Goal: Information Seeking & Learning: Find specific fact

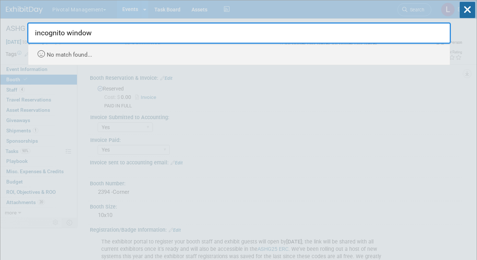
select select "Yes"
click at [465, 8] on icon at bounding box center [466, 10] width 15 height 16
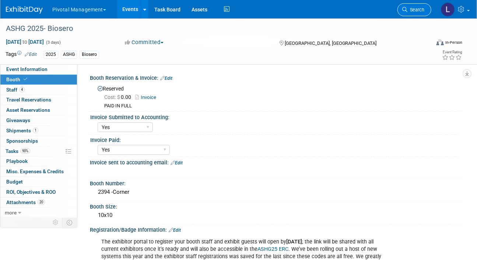
click at [417, 11] on span "Search" at bounding box center [415, 10] width 17 height 6
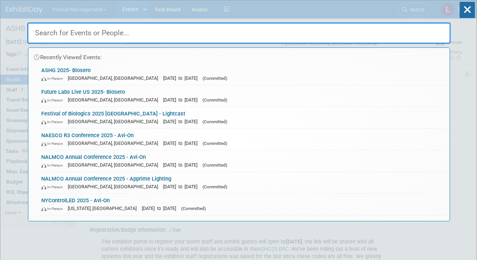
click at [93, 39] on input "text" at bounding box center [238, 32] width 423 height 21
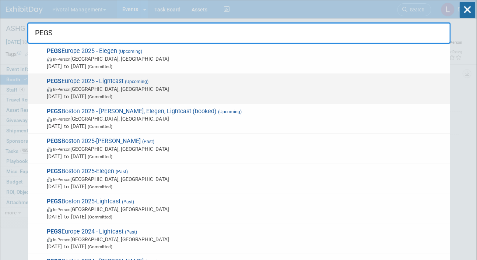
type input "PEGS"
click at [100, 75] on div "PEGS Europe 2025 - Lightcast (Upcoming) In-Person Lisboa, Portugal Nov 11, 2025…" at bounding box center [239, 89] width 422 height 30
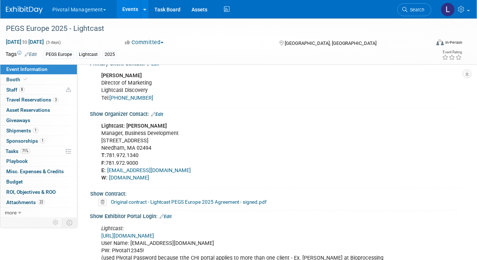
scroll to position [592, 0]
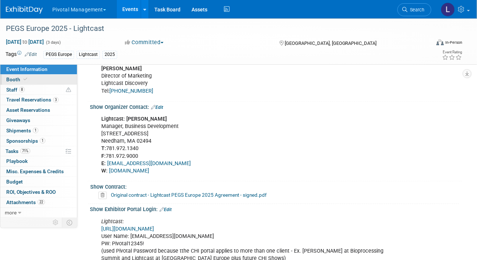
click at [33, 76] on link "Booth" at bounding box center [38, 80] width 77 height 10
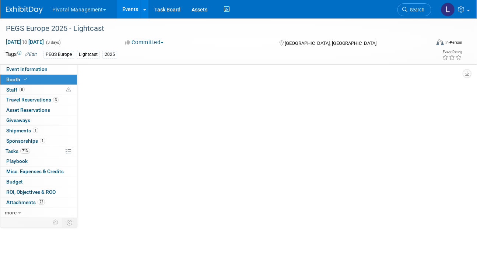
select select "Yes"
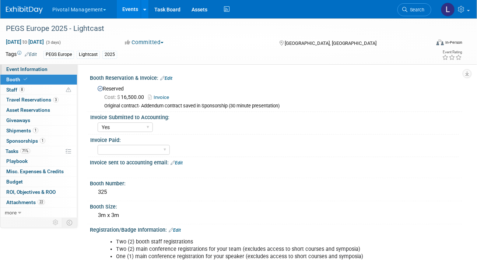
click at [11, 68] on span "Event Information" at bounding box center [26, 69] width 41 height 6
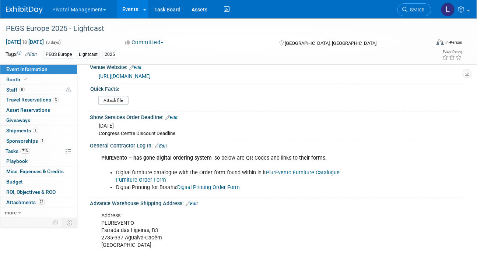
scroll to position [849, 0]
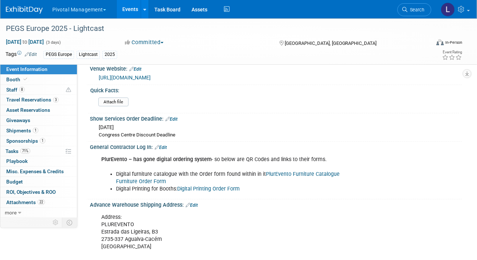
click at [215, 189] on link "Digital Printing Order Form" at bounding box center [208, 189] width 63 height 6
click at [24, 78] on icon at bounding box center [26, 79] width 4 height 4
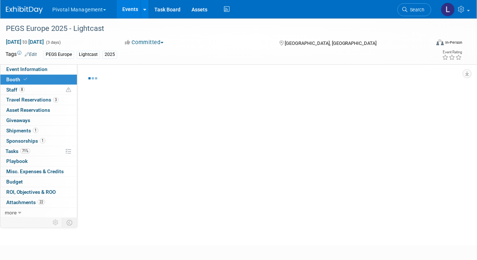
select select "Yes"
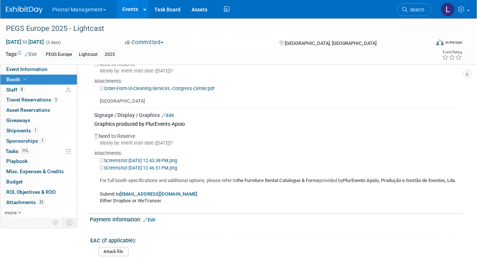
scroll to position [1136, 0]
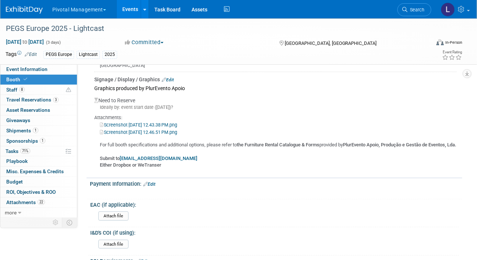
click at [163, 122] on link "Screenshot 2025-09-12 at 12.43.38 PM.png" at bounding box center [138, 125] width 77 height 6
click at [118, 130] on link "Screenshot 2025-09-12 at 12.46.51 PM.png" at bounding box center [138, 133] width 77 height 6
click at [37, 70] on span "Event Information" at bounding box center [26, 69] width 41 height 6
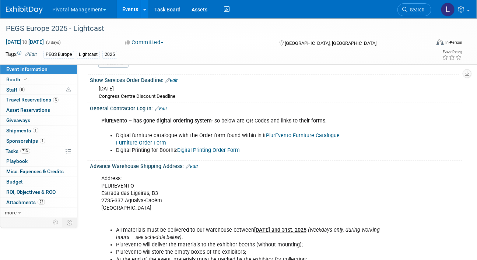
scroll to position [883, 0]
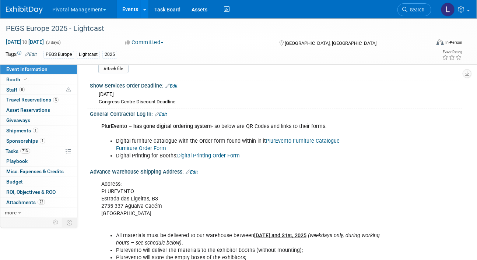
click at [229, 154] on link "Digital Printing Order Form" at bounding box center [208, 156] width 63 height 6
click at [8, 82] on span "Booth" at bounding box center [17, 80] width 22 height 6
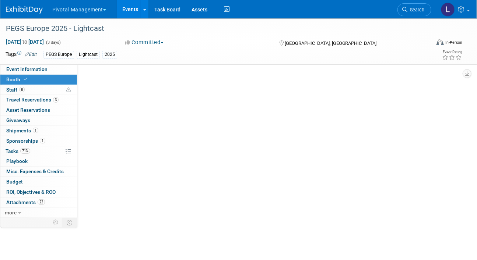
select select "Yes"
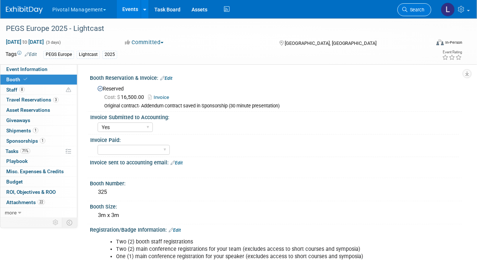
click at [416, 8] on span "Search" at bounding box center [415, 10] width 17 height 6
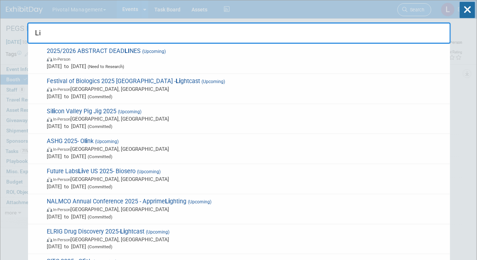
type input "L"
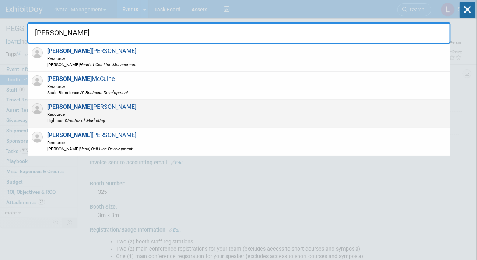
click at [93, 121] on icon "Director of Marketing" at bounding box center [85, 120] width 40 height 5
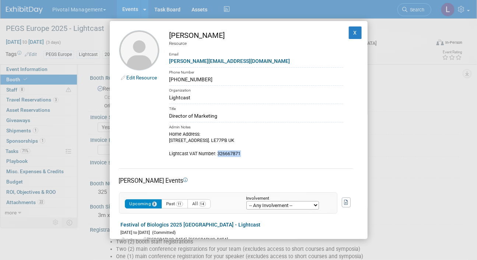
drag, startPoint x: 217, startPoint y: 153, endPoint x: 245, endPoint y: 152, distance: 28.0
click at [245, 152] on div "Home Address: 22 Babington Road, Rothley, Leicester. LE77PB UK Lightcast VAT Nu…" at bounding box center [256, 144] width 174 height 26
copy div "326667871"
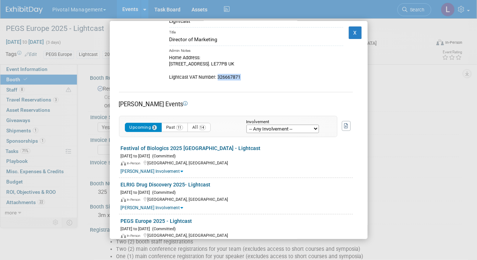
scroll to position [98, 0]
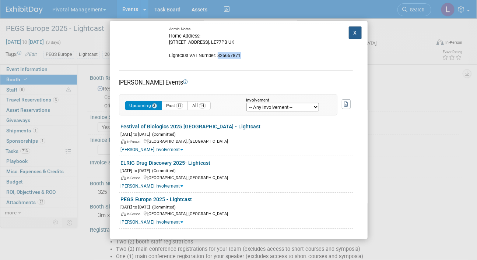
click at [349, 31] on button "X" at bounding box center [355, 32] width 13 height 13
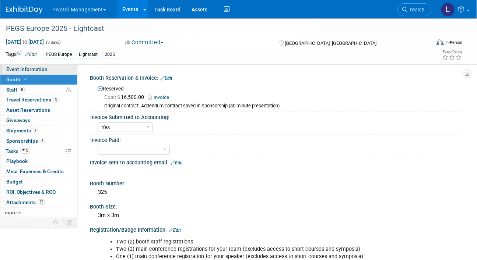
click at [49, 67] on link "Event Information" at bounding box center [38, 69] width 77 height 10
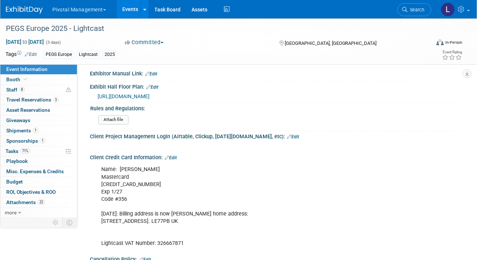
scroll to position [1499, 0]
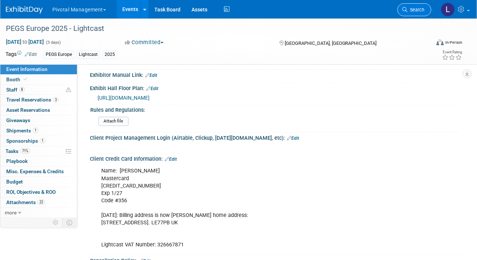
click at [416, 8] on span "Search" at bounding box center [415, 10] width 17 height 6
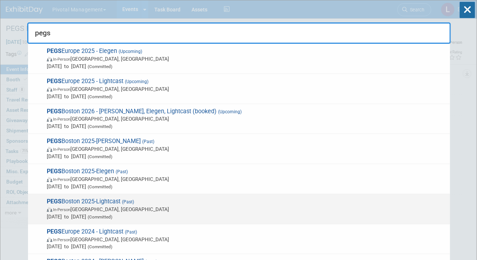
type input "pegs"
click at [139, 203] on span "PEGS Boston 2025-Lightcast (Past) In-Person Boston, MA May 12, 2025 to May 15, …" at bounding box center [246, 209] width 402 height 22
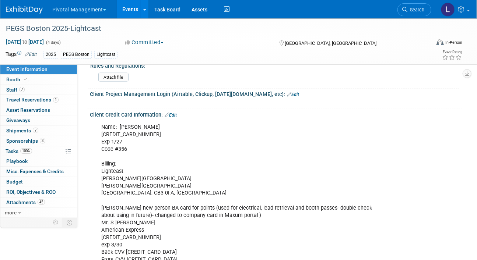
scroll to position [1389, 0]
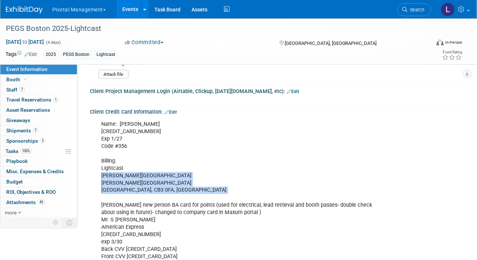
drag, startPoint x: 102, startPoint y: 158, endPoint x: 167, endPoint y: 176, distance: 67.7
click at [167, 176] on div "Name: Scott Brouilette 5563 1409 6604 3335 Exp 1/27 Code #356 Billing: Lightcas…" at bounding box center [242, 257] width 293 height 281
copy div "Broers Building JJ Thomson Avenue Cambridge, CB3 0FA, UK"
click at [50, 70] on link "Event Information" at bounding box center [38, 69] width 77 height 10
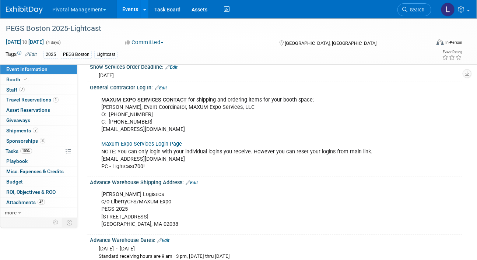
scroll to position [925, 0]
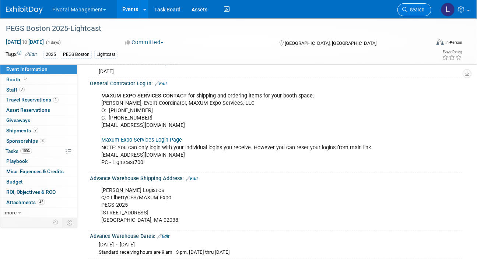
click at [413, 4] on link "Search" at bounding box center [414, 9] width 34 height 13
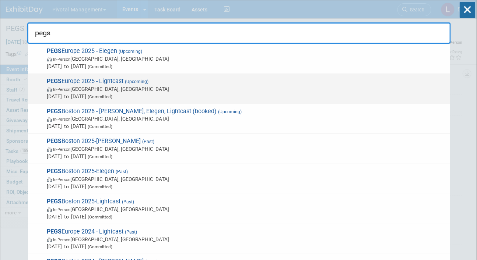
type input "pegs"
click at [124, 79] on span "PEGS Europe 2025 - Lightcast (Upcoming) In-Person [GEOGRAPHIC_DATA], [GEOGRAPHI…" at bounding box center [246, 89] width 402 height 22
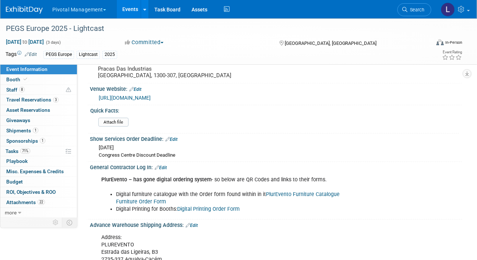
scroll to position [842, 0]
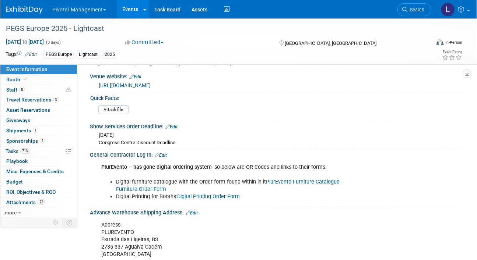
click at [323, 179] on link "PlurEvento Furniture Catalogue" at bounding box center [303, 182] width 74 height 6
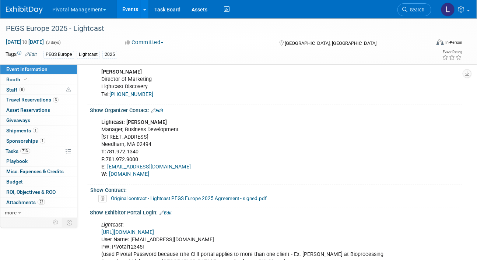
scroll to position [650, 0]
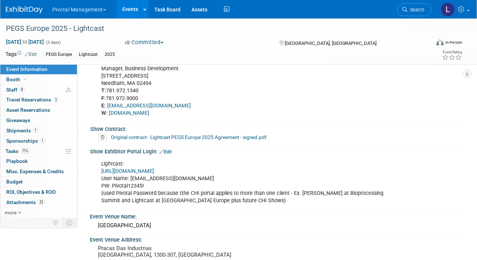
click at [146, 170] on link "https://spex-cii.com/#/login" at bounding box center [127, 171] width 53 height 6
click at [133, 135] on link "Original contract - Lightcast PEGS Europe 2025 Agreement - signed.pdf" at bounding box center [189, 137] width 156 height 6
click at [25, 75] on link "Booth" at bounding box center [38, 80] width 77 height 10
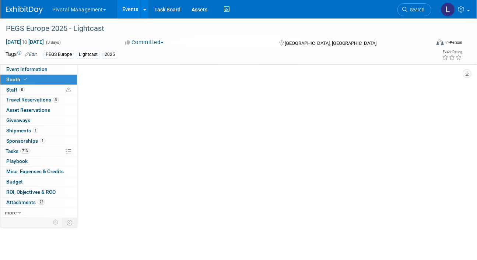
scroll to position [0, 0]
select select "Yes"
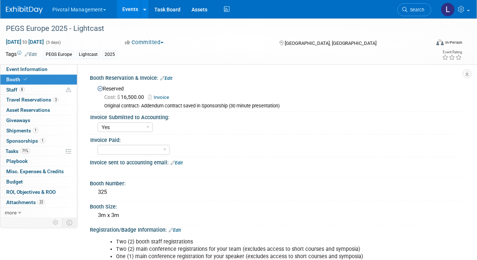
click at [158, 95] on link "Invoice" at bounding box center [160, 98] width 25 height 6
click at [50, 64] on link "Event Information" at bounding box center [38, 69] width 77 height 10
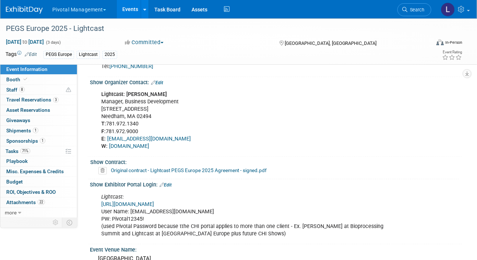
scroll to position [661, 0]
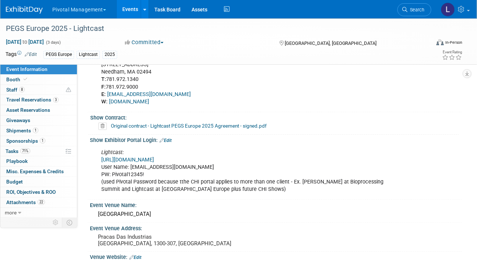
click at [168, 125] on link "Original contract - Lightcast PEGS Europe 2025 Agreement - signed.pdf" at bounding box center [189, 126] width 156 height 6
click at [407, 15] on link "Search" at bounding box center [414, 9] width 34 height 13
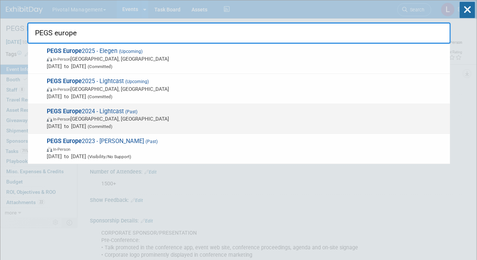
type input "PEGS europe"
click at [73, 114] on strong "PEGS Europe" at bounding box center [64, 111] width 35 height 7
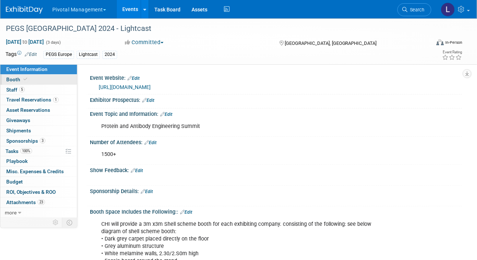
click at [12, 79] on span "Booth" at bounding box center [17, 80] width 22 height 6
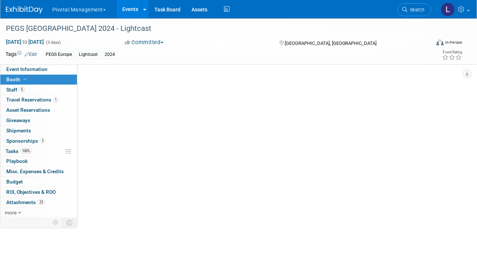
select select "Yes"
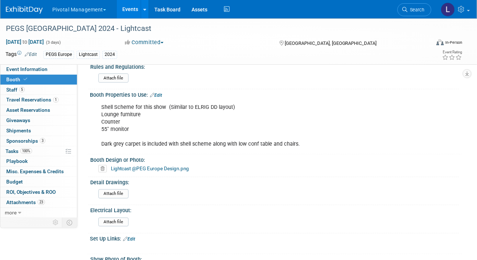
scroll to position [346, 0]
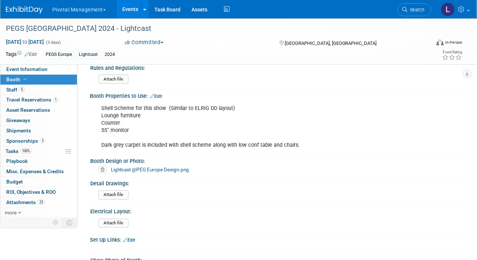
click at [155, 179] on div "Detail Drawings:" at bounding box center [274, 182] width 368 height 9
click at [155, 169] on link "Lightcast @PEG Europe Design.png" at bounding box center [150, 170] width 78 height 6
click at [50, 71] on link "Event Information" at bounding box center [38, 69] width 77 height 10
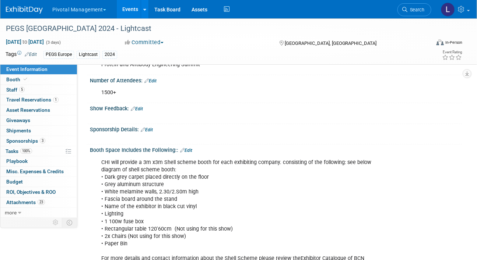
scroll to position [81, 0]
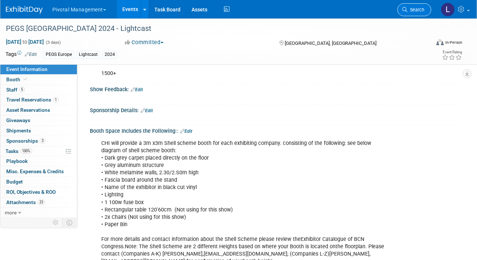
click at [421, 8] on span "Search" at bounding box center [415, 10] width 17 height 6
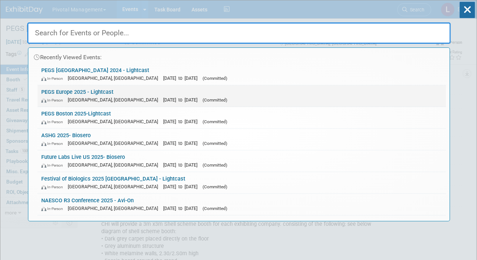
click at [163, 102] on span "[DATE] to [DATE]" at bounding box center [182, 100] width 38 height 6
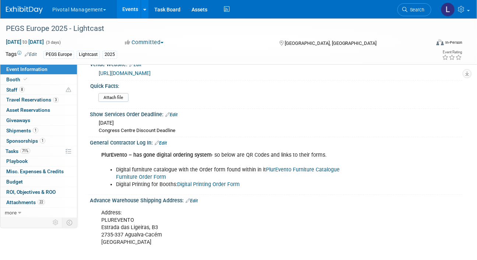
scroll to position [855, 0]
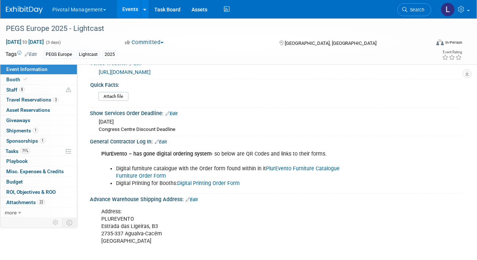
click at [154, 173] on link "Furniture Order Form" at bounding box center [141, 176] width 50 height 6
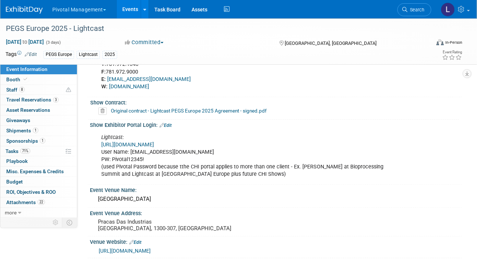
scroll to position [675, 0]
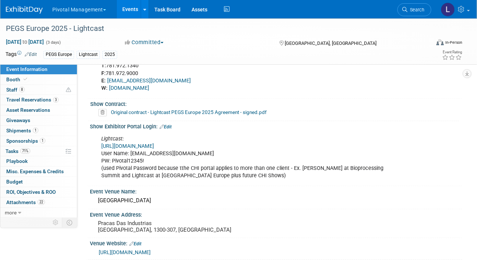
click at [149, 145] on link "[URL][DOMAIN_NAME]" at bounding box center [127, 146] width 53 height 6
click at [153, 144] on link "[URL][DOMAIN_NAME]" at bounding box center [127, 146] width 53 height 6
click at [13, 80] on span "Booth" at bounding box center [17, 80] width 22 height 6
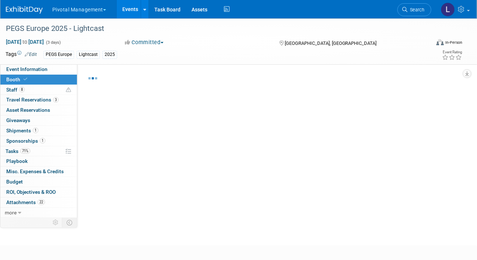
select select "Yes"
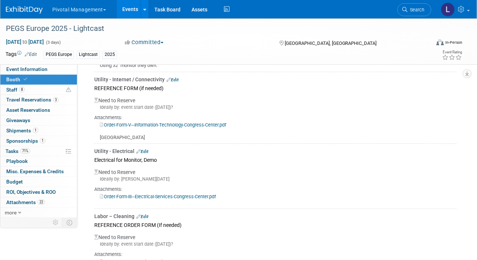
scroll to position [931, 0]
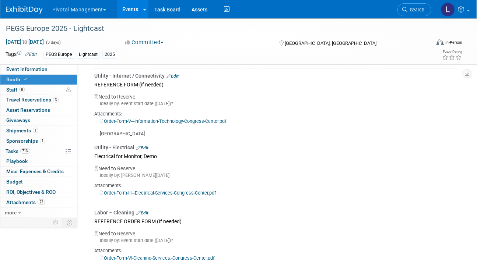
click at [131, 191] on link "Order-Form-III---Electrical-Services-Congress-Center.pdf" at bounding box center [158, 193] width 116 height 6
click at [156, 255] on link "Order-Form-VI-Cleaning-Services.-Congress-Center.pdf" at bounding box center [157, 258] width 114 height 6
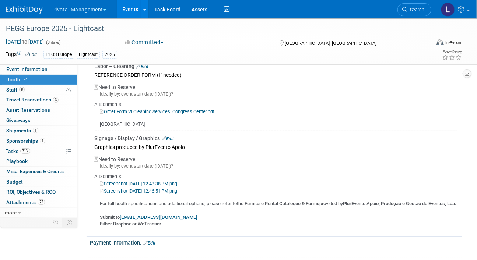
scroll to position [1082, 0]
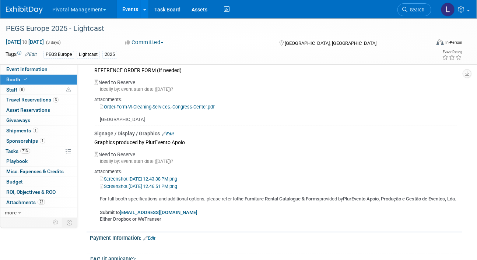
click at [168, 185] on link "Screenshot [DATE] 12.46.51 PM.png" at bounding box center [138, 187] width 77 height 6
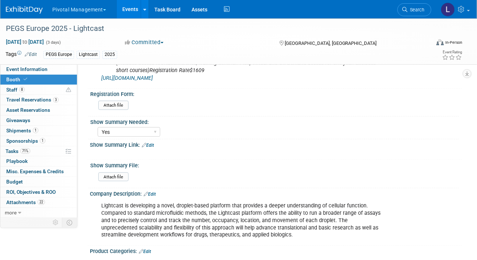
scroll to position [287, 0]
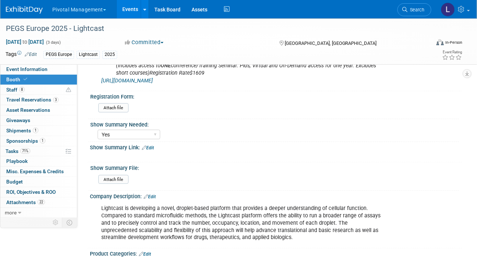
click at [154, 146] on link "Edit" at bounding box center [148, 147] width 12 height 5
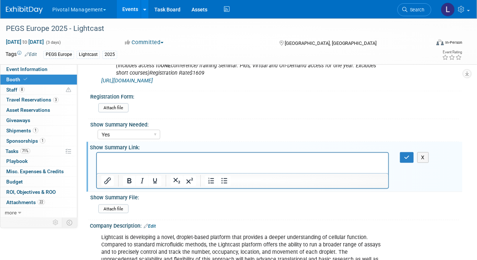
scroll to position [0, 0]
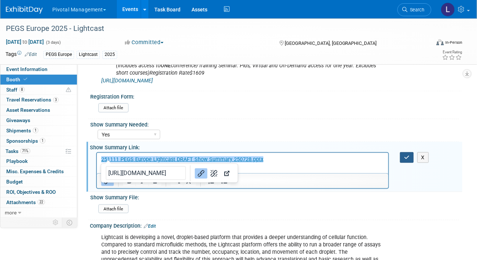
click at [408, 156] on icon "button" at bounding box center [407, 157] width 6 height 5
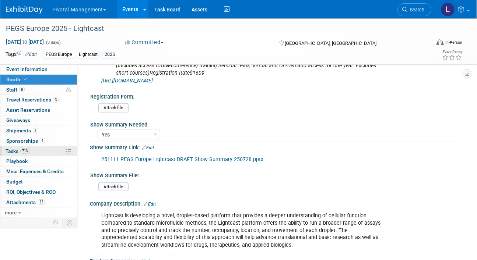
click at [16, 152] on span "Tasks 71%" at bounding box center [18, 151] width 25 height 6
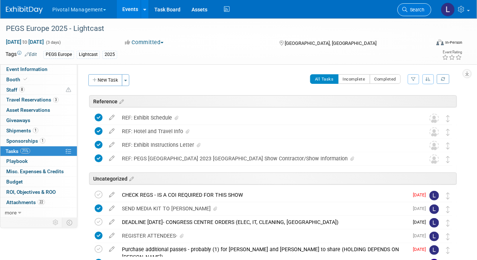
click at [401, 11] on link "Search" at bounding box center [414, 9] width 34 height 13
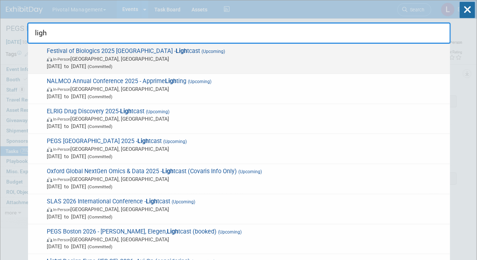
type input "ligh"
click at [118, 46] on div "Festival of Biologics 2025 Basel - Ligh tcast (Upcoming) In-Person Basel, Switz…" at bounding box center [239, 59] width 422 height 30
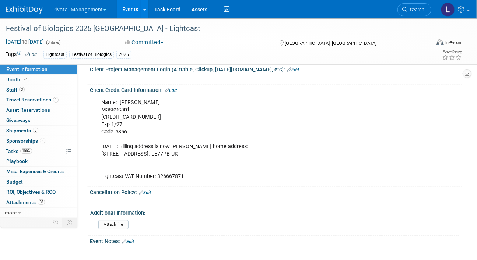
scroll to position [1746, 0]
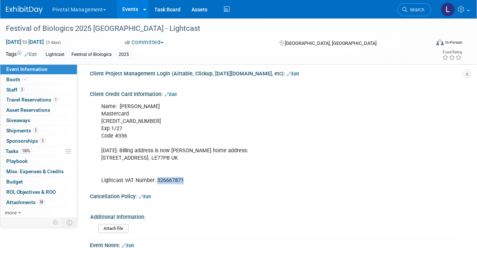
drag, startPoint x: 156, startPoint y: 159, endPoint x: 184, endPoint y: 159, distance: 27.2
click at [184, 159] on div "Name: Scott Brouilette Mastercard 5563 1409 6604 3335 Exp 1/27 Code #356 3/3/25…" at bounding box center [242, 143] width 293 height 89
copy div "326667871"
click at [421, 7] on span "Search" at bounding box center [415, 10] width 17 height 6
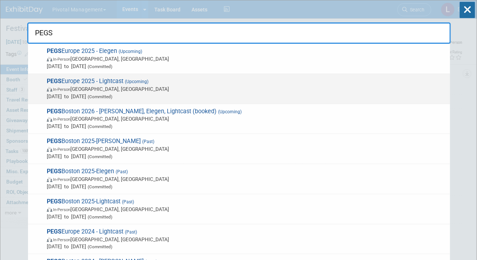
type input "PEGS"
click at [121, 82] on span "PEGS Europe 2025 - Lightcast (Upcoming) In-Person Lisboa, Portugal Nov 11, 2025…" at bounding box center [246, 89] width 402 height 22
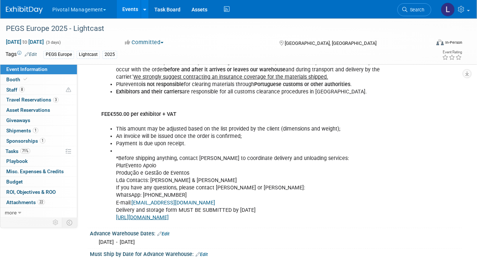
scroll to position [1232, 0]
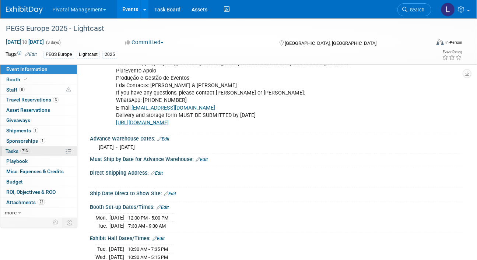
click at [14, 151] on span "Tasks 71%" at bounding box center [18, 151] width 25 height 6
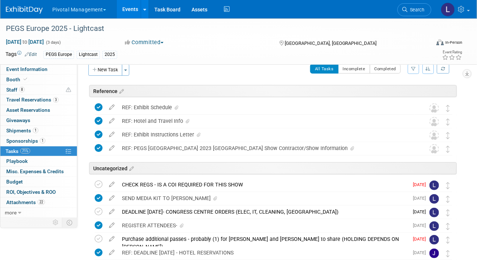
scroll to position [0, 0]
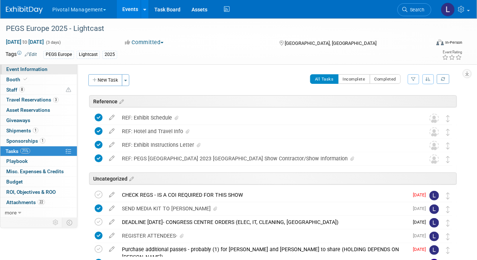
click at [15, 67] on span "Event Information" at bounding box center [26, 69] width 41 height 6
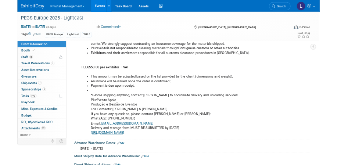
scroll to position [1174, 0]
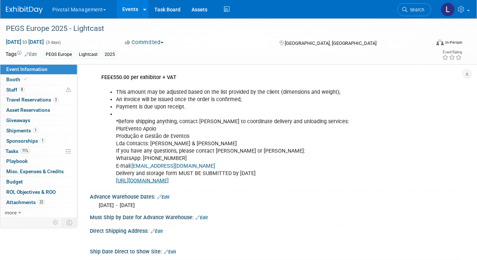
drag, startPoint x: 116, startPoint y: 171, endPoint x: 226, endPoint y: 178, distance: 110.6
click at [226, 178] on li "*Before shipping anything, contact PlurEvento to coordinate delivery and unload…" at bounding box center [250, 148] width 268 height 74
copy li "Delivery and storage form MUST BE SUBMITTED by October 10 https://forms.cloud.m…"
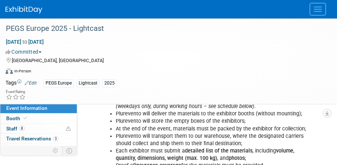
click at [299, 68] on div "Virtual In-Person Hybrid <img src="https://www.exhibitday.com/Images/Format-Vir…" at bounding box center [167, 72] width 323 height 11
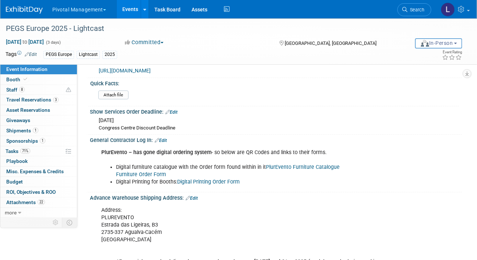
scroll to position [853, 0]
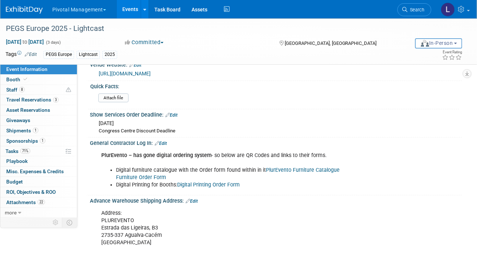
click at [152, 174] on link "Furniture Order Form" at bounding box center [141, 177] width 50 height 6
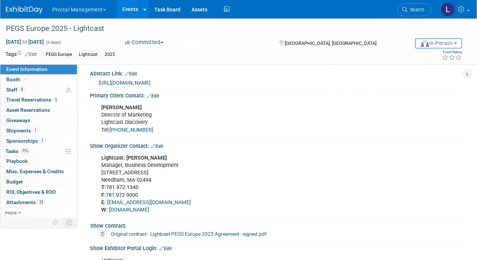
scroll to position [552, 0]
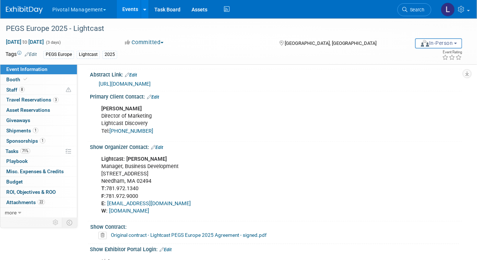
click at [158, 95] on link "Edit" at bounding box center [153, 97] width 12 height 5
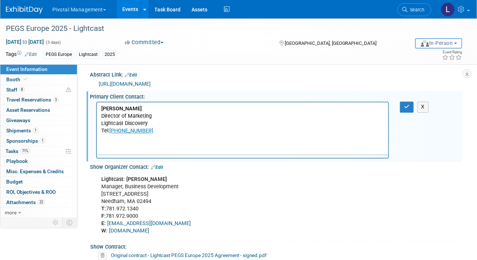
scroll to position [0, 0]
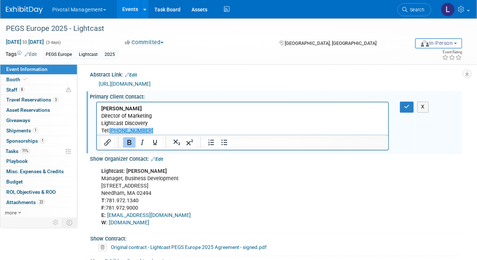
click at [178, 128] on p "Scott Brouilette Director of Marketing Lightcast Discovery Tel: +44 (0)1223 362…" at bounding box center [242, 119] width 283 height 29
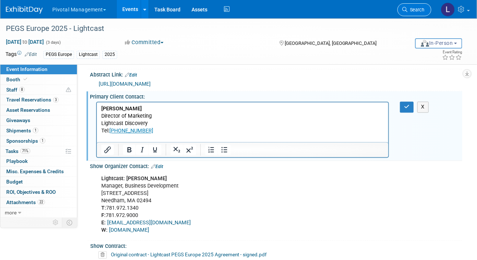
click at [422, 14] on link "Search" at bounding box center [414, 9] width 34 height 13
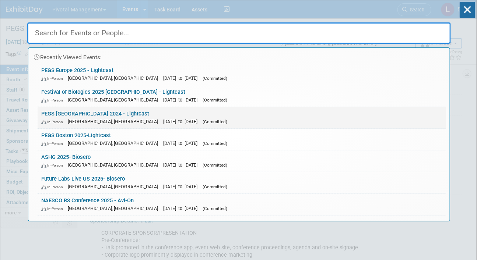
click at [108, 112] on link "PEGS Europe 2024 - Lightcast In-Person Barcelona, Spain Nov 5, 2024 to Nov 7, 2…" at bounding box center [242, 117] width 408 height 21
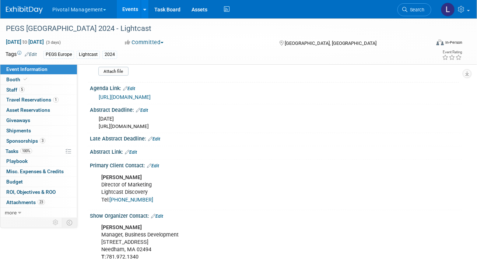
scroll to position [284, 0]
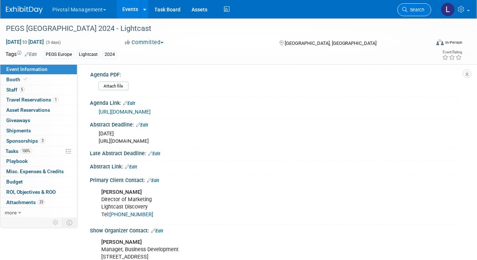
click at [414, 5] on link "Search" at bounding box center [414, 9] width 34 height 13
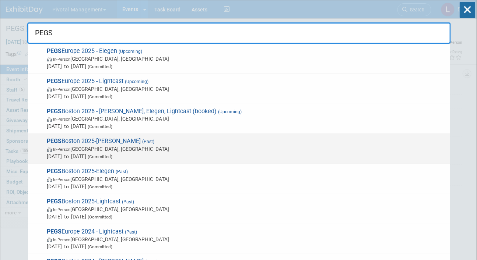
type input "PEGS"
click at [108, 143] on span "PEGS Boston 2025-[PERSON_NAME] (Past) In-Person [GEOGRAPHIC_DATA], [GEOGRAPHIC_…" at bounding box center [246, 149] width 402 height 22
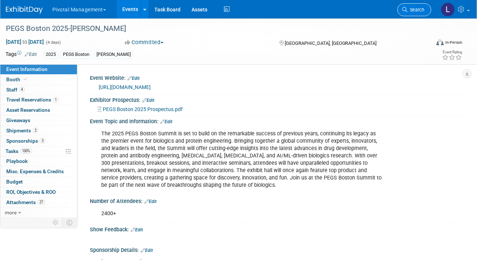
click at [403, 15] on link "Search" at bounding box center [414, 9] width 34 height 13
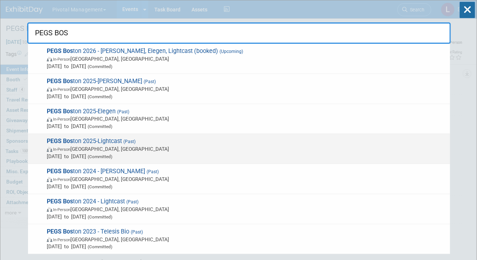
type input "PEGS BOS"
click at [66, 144] on strong "PEGS Bos" at bounding box center [60, 141] width 26 height 7
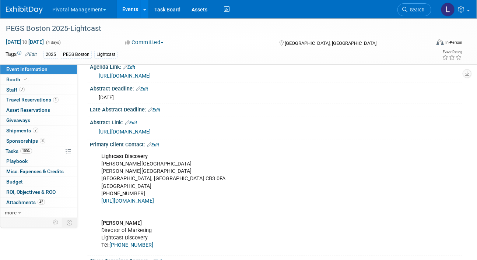
scroll to position [404, 0]
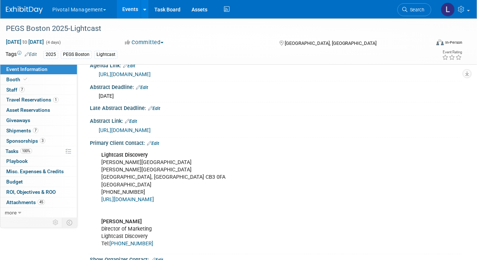
drag, startPoint x: 102, startPoint y: 146, endPoint x: 157, endPoint y: 169, distance: 59.4
click at [157, 169] on div "Lightcast Discovery Broers Building JJ Thomson Avenue Cambridge, England CB3 0F…" at bounding box center [242, 199] width 293 height 103
copy div "Broers Building JJ Thomson Avenue Cambridge, England CB3 0FA United Kingdom"
click at [414, 9] on span "Search" at bounding box center [415, 10] width 17 height 6
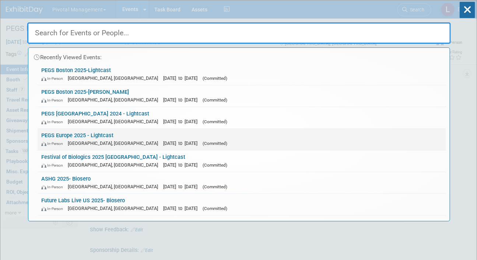
click at [163, 144] on span "[DATE] to [DATE]" at bounding box center [182, 144] width 38 height 6
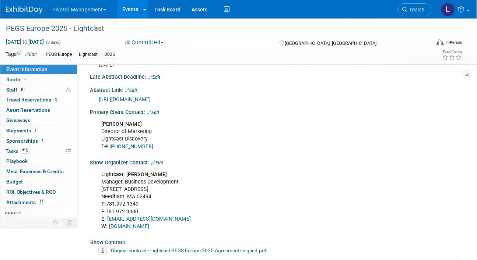
scroll to position [535, 0]
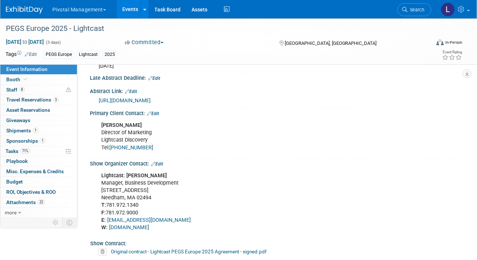
click at [157, 113] on link "Edit" at bounding box center [153, 113] width 12 height 5
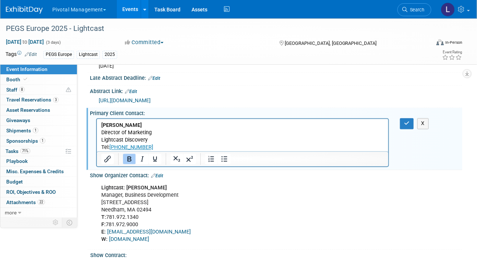
scroll to position [0, 0]
click at [176, 148] on p "[PERSON_NAME] Director of Marketing Lightcast Discovery Tel: [PHONE_NUMBER]" at bounding box center [242, 136] width 283 height 29
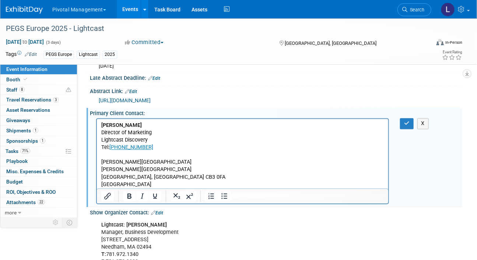
click at [159, 171] on p "[PERSON_NAME][GEOGRAPHIC_DATA] JJ [STREET_ADDRESS]" at bounding box center [242, 173] width 283 height 29
drag, startPoint x: 174, startPoint y: 174, endPoint x: 148, endPoint y: 177, distance: 25.6
click at [148, 177] on p "[PERSON_NAME][GEOGRAPHIC_DATA] JJ [STREET_ADDRESS]" at bounding box center [242, 173] width 283 height 29
copy p "CB3 0FA"
click at [407, 124] on icon "button" at bounding box center [407, 123] width 6 height 5
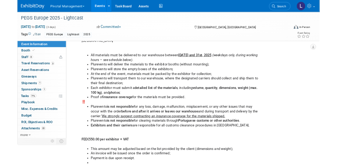
scroll to position [1067, 0]
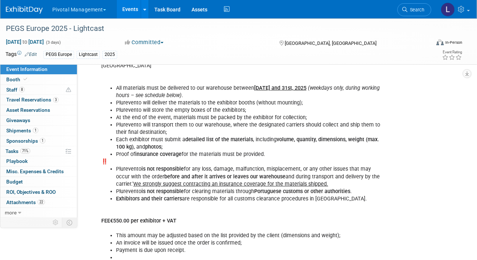
click at [254, 86] on b "[DATE] and" at bounding box center [267, 88] width 26 height 6
